Goal: Information Seeking & Learning: Learn about a topic

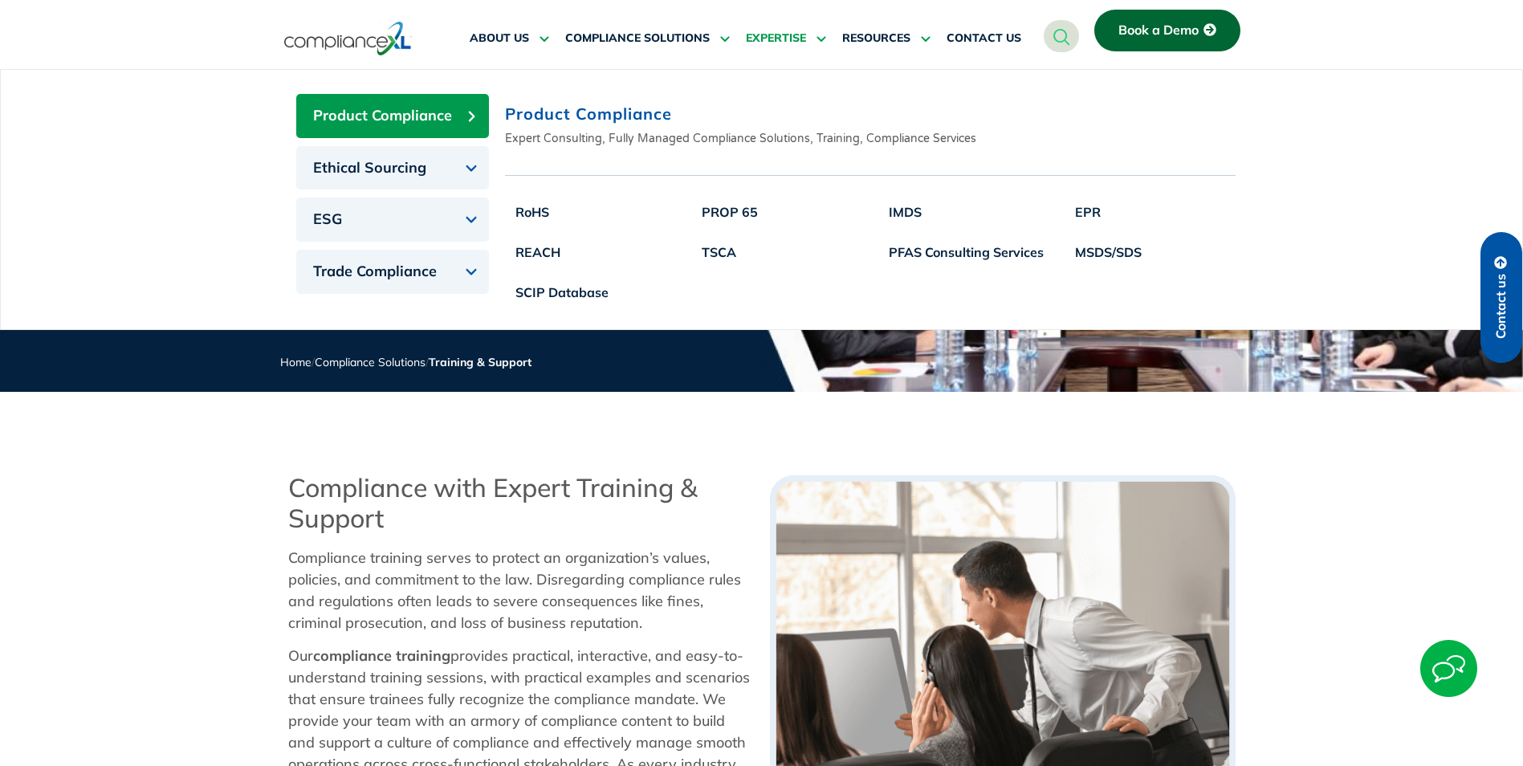
click at [780, 37] on span "EXPERTISE" at bounding box center [776, 38] width 60 height 14
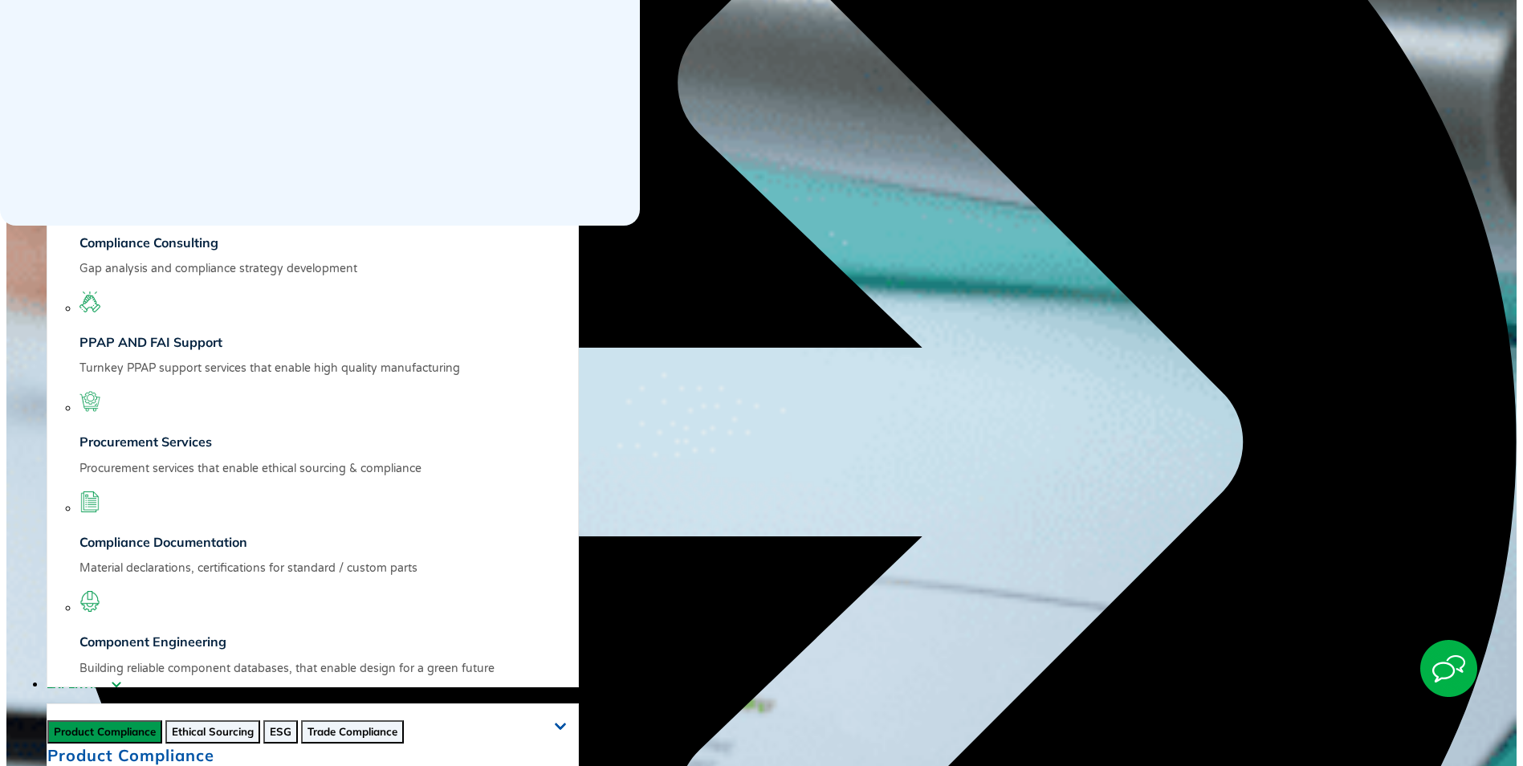
scroll to position [562, 0]
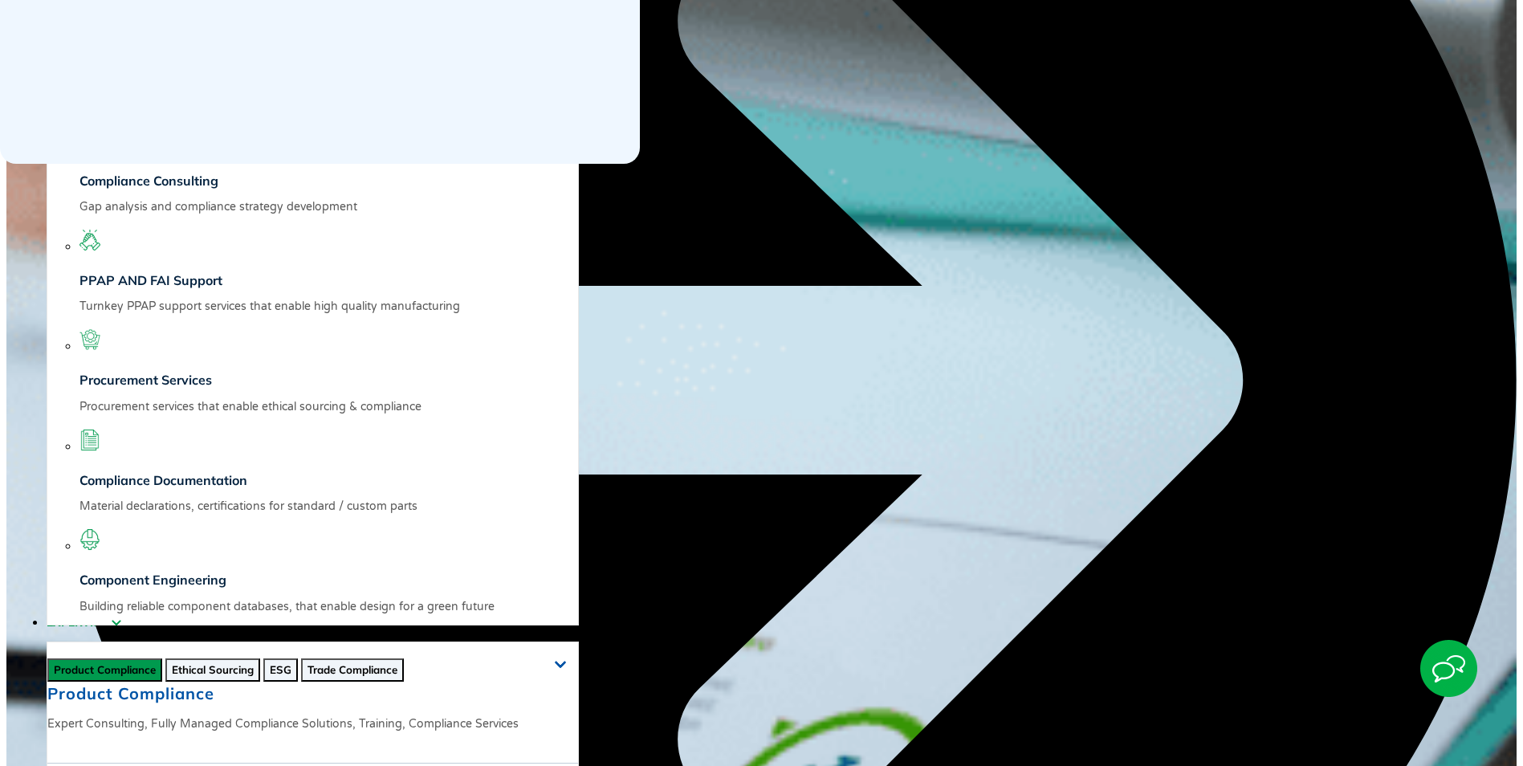
drag, startPoint x: 1244, startPoint y: 470, endPoint x: 297, endPoint y: 372, distance: 951.7
drag, startPoint x: 297, startPoint y: 372, endPoint x: 361, endPoint y: 401, distance: 70.4
copy div "RoHS REACH TSCA UFLPA Ethical Sourcing EPR Regulations PFAS SCDDA Prop 65 Confl…"
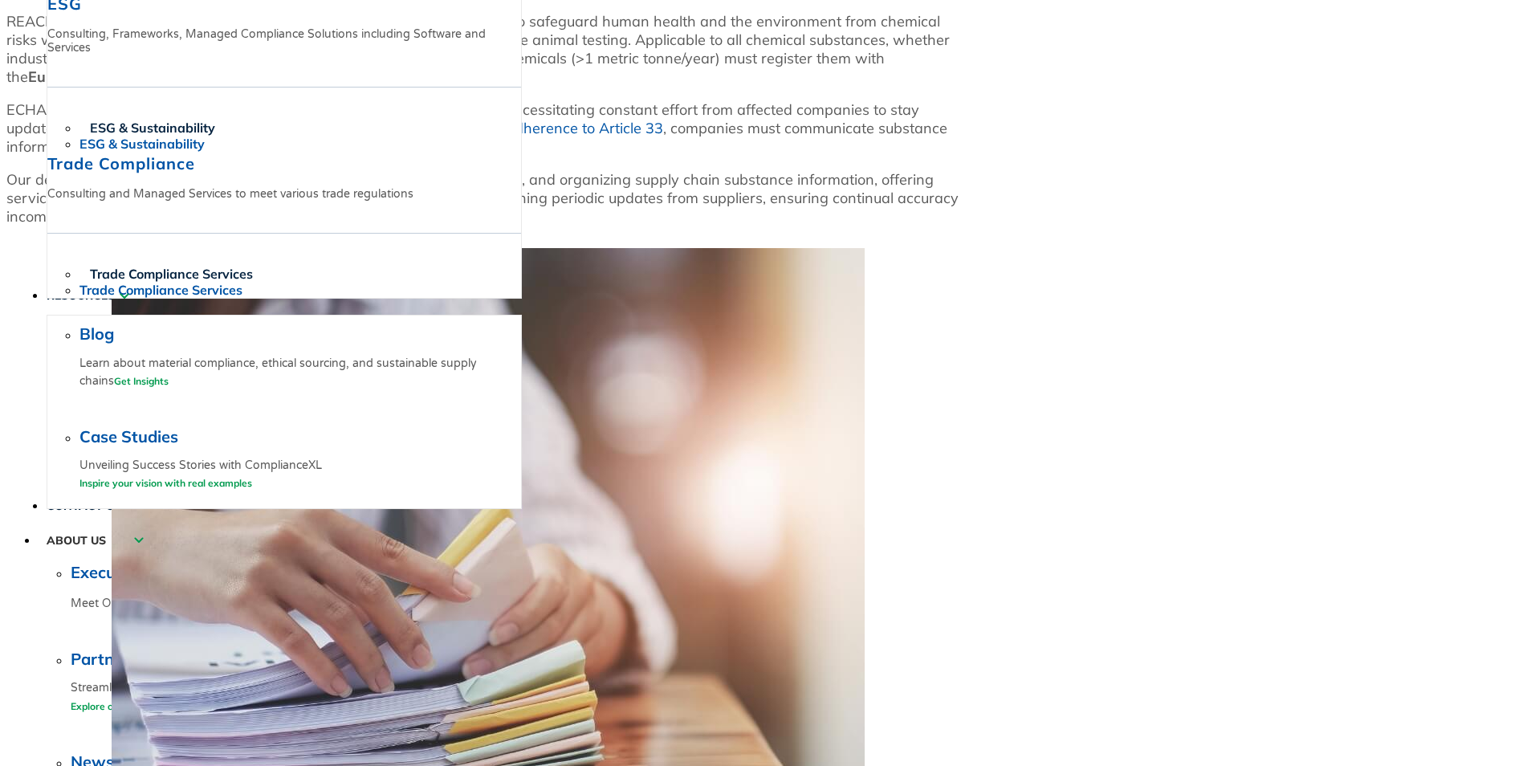
scroll to position [1927, 0]
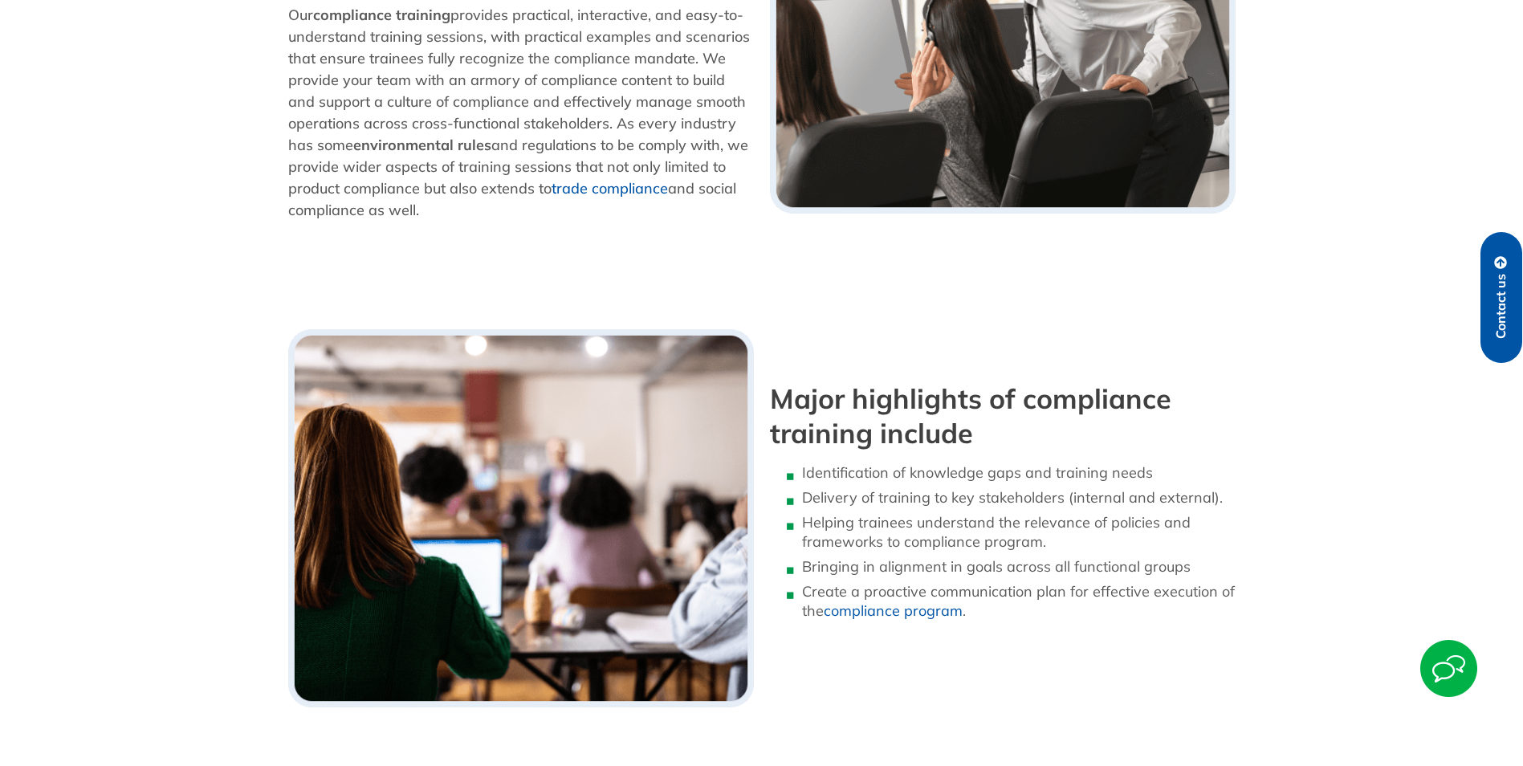
scroll to position [642, 0]
